Goal: Check status: Check status

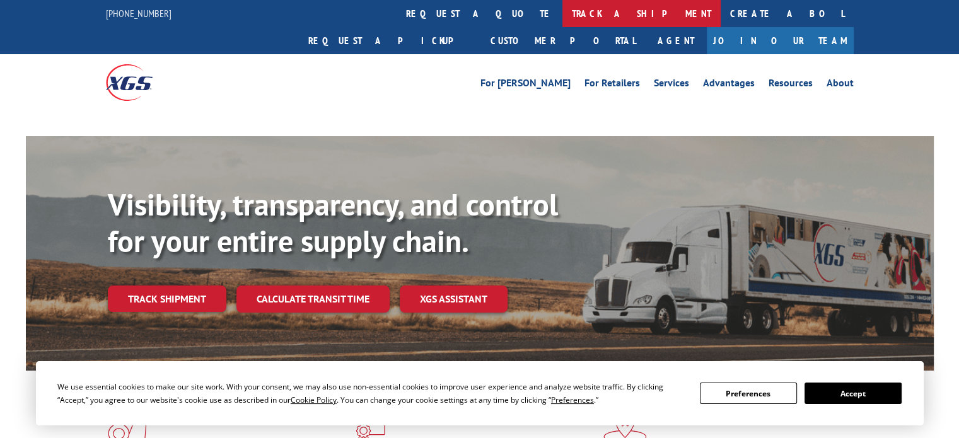
click at [563, 11] on link "track a shipment" at bounding box center [642, 13] width 158 height 27
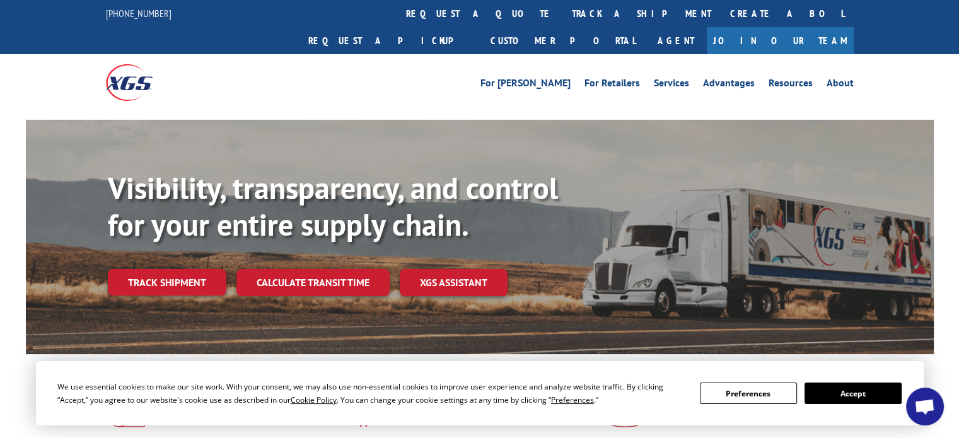
click at [883, 387] on button "Accept" at bounding box center [853, 393] width 97 height 21
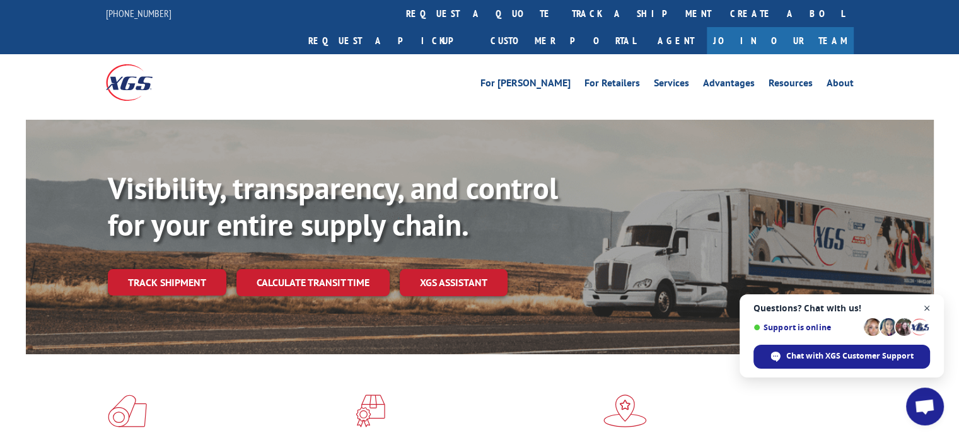
click at [930, 307] on span "Open chat" at bounding box center [927, 309] width 16 height 16
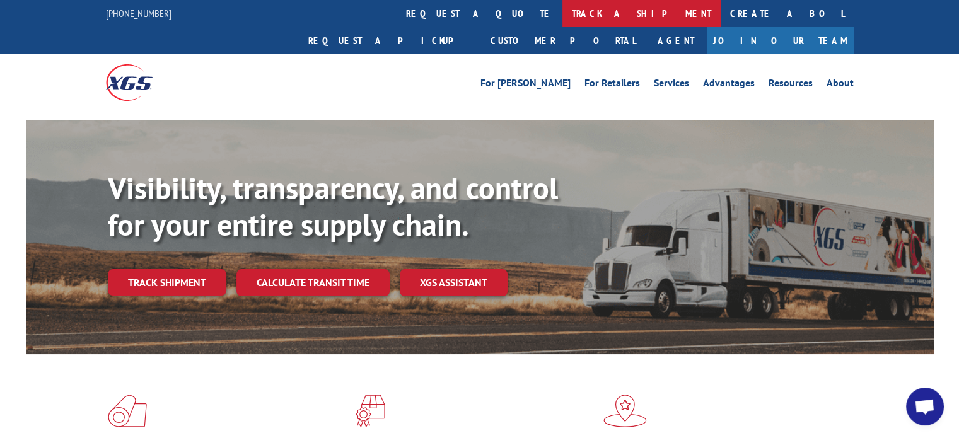
click at [563, 13] on link "track a shipment" at bounding box center [642, 13] width 158 height 27
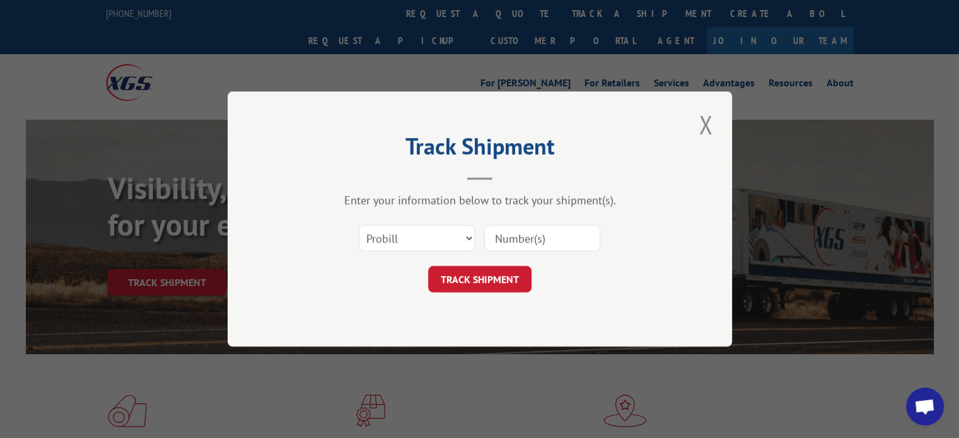
click at [540, 242] on input at bounding box center [542, 238] width 116 height 26
paste input "17409496"
type input "17409496"
click at [506, 282] on button "TRACK SHIPMENT" at bounding box center [479, 279] width 103 height 26
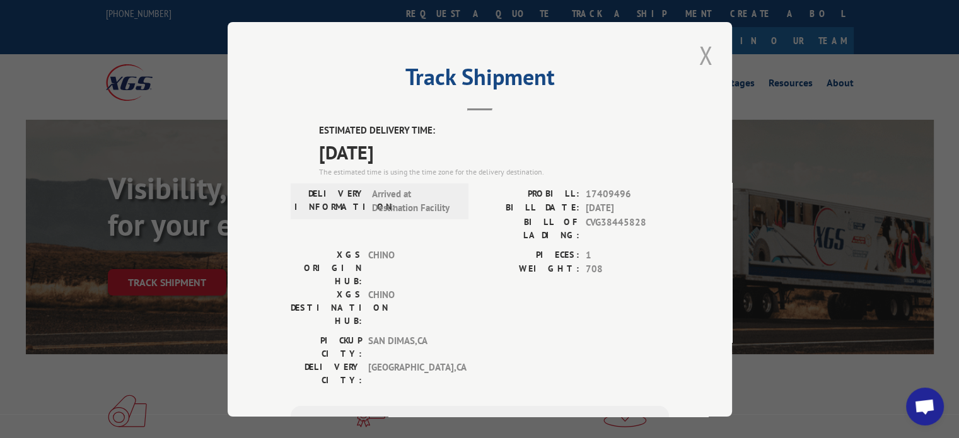
click at [700, 55] on button "Close modal" at bounding box center [705, 55] width 21 height 35
